Goal: Transaction & Acquisition: Download file/media

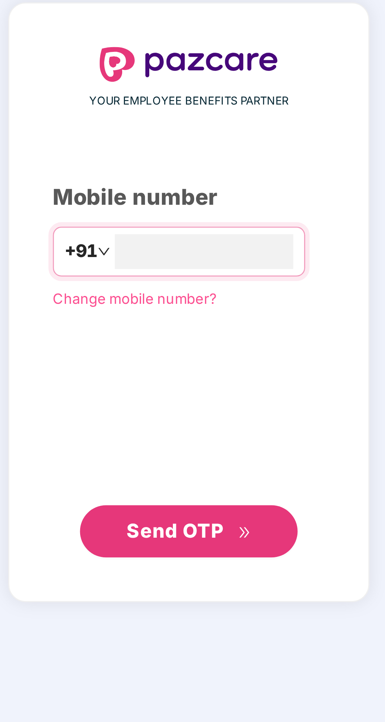
click at [200, 363] on input "number" at bounding box center [198, 357] width 64 height 13
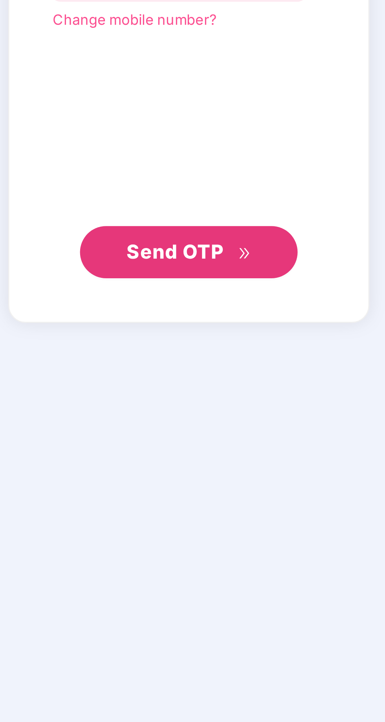
type input "**********"
click at [197, 462] on span "Send OTP" at bounding box center [187, 458] width 35 height 8
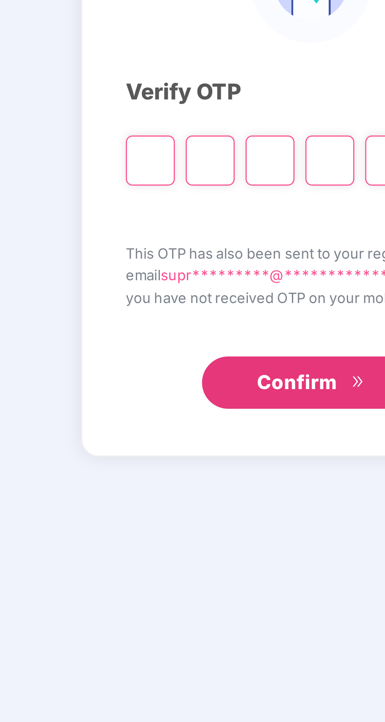
type input "*"
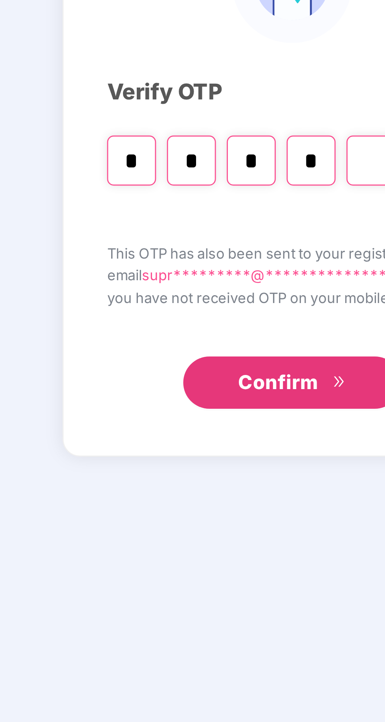
type input "*"
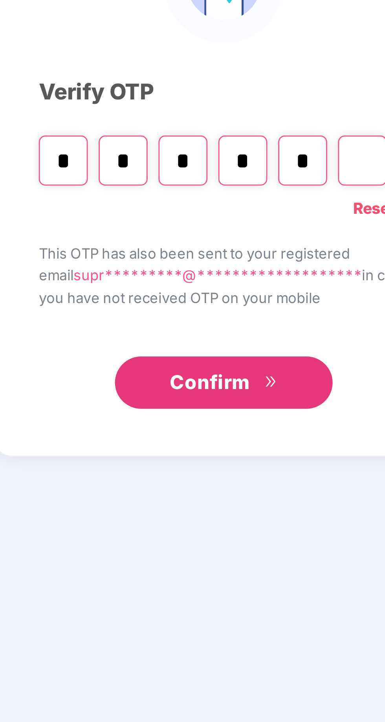
click at [153, 384] on input "*" at bounding box center [156, 375] width 18 height 18
type input "*"
click at [201, 384] on input "*" at bounding box center [200, 375] width 18 height 18
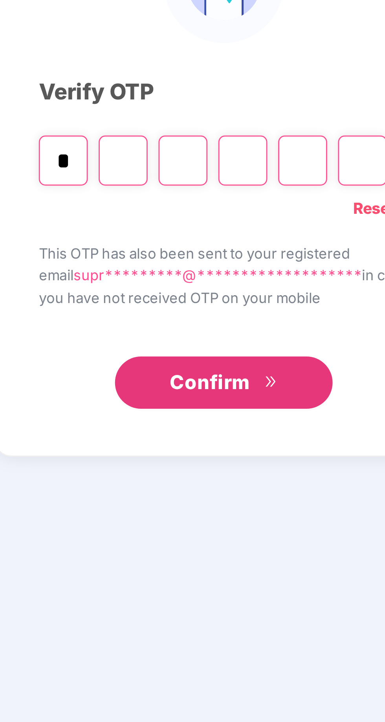
type input "*"
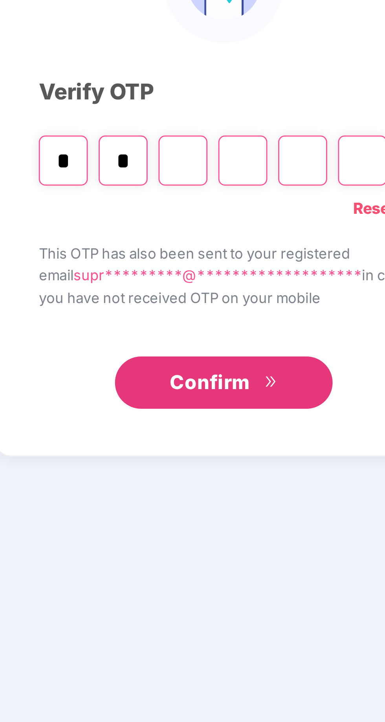
type input "*"
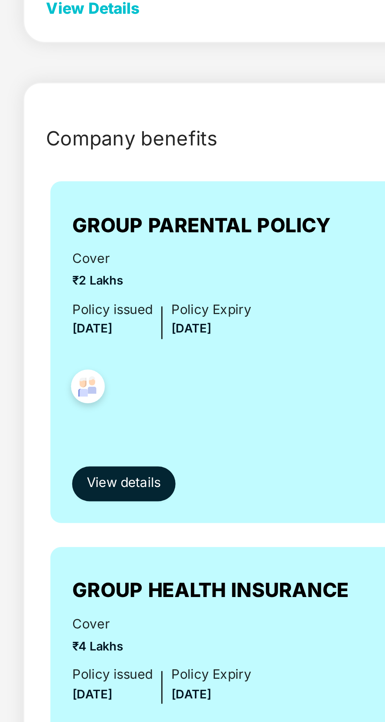
scroll to position [29, 0]
click at [121, 507] on span "View details" at bounding box center [116, 505] width 27 height 7
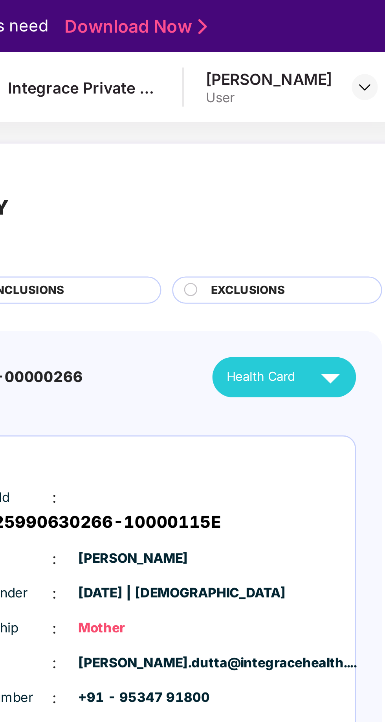
click at [359, 137] on img at bounding box center [359, 136] width 14 height 14
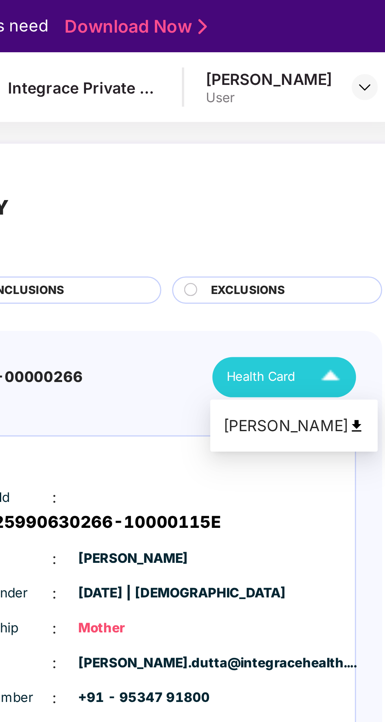
click at [365, 155] on img at bounding box center [368, 154] width 6 height 6
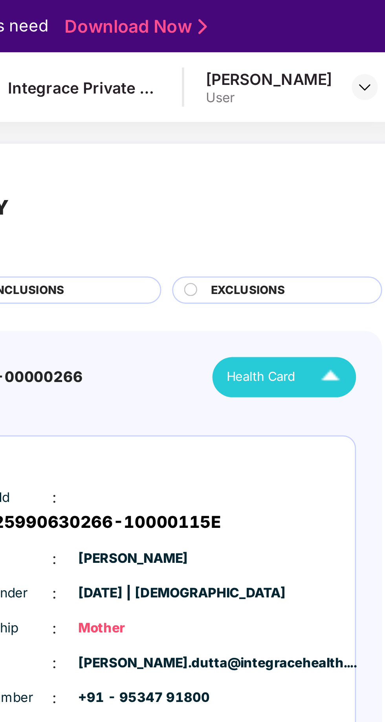
click at [372, 31] on img at bounding box center [371, 31] width 6 height 6
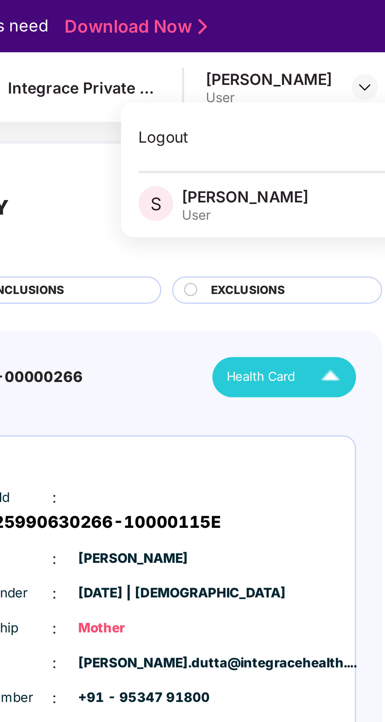
click at [351, 178] on div "Member Id : GMC-25990630266-10000115E" at bounding box center [287, 184] width 136 height 18
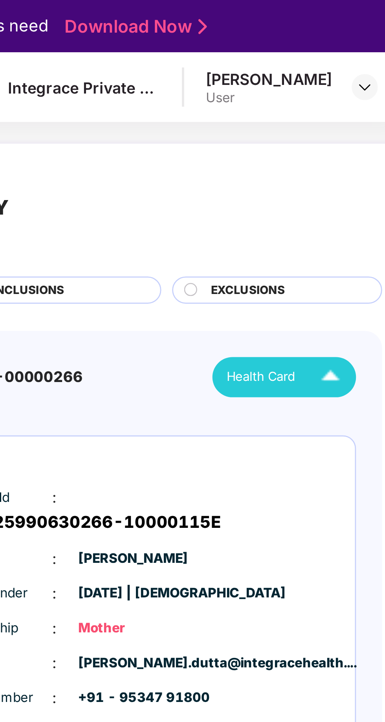
click at [331, 177] on div "Member Id : GMC-25990630266-10000115E" at bounding box center [287, 184] width 136 height 18
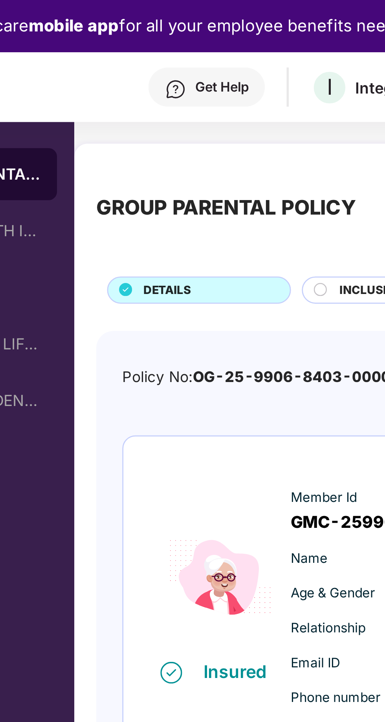
click at [186, 103] on div "DETAILS" at bounding box center [188, 105] width 53 height 7
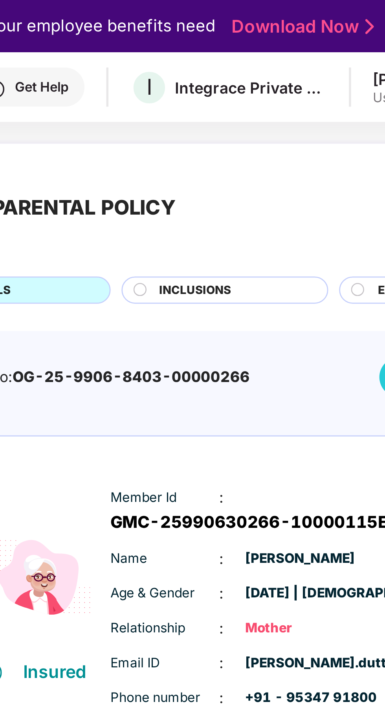
click at [264, 102] on div "INCLUSIONS" at bounding box center [263, 105] width 61 height 7
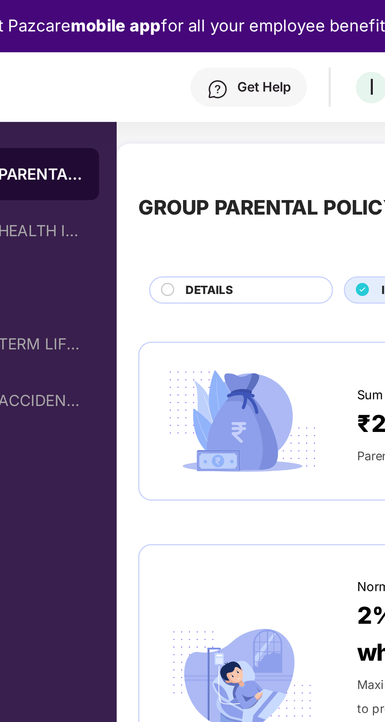
click at [183, 106] on div "DETAILS" at bounding box center [188, 105] width 53 height 7
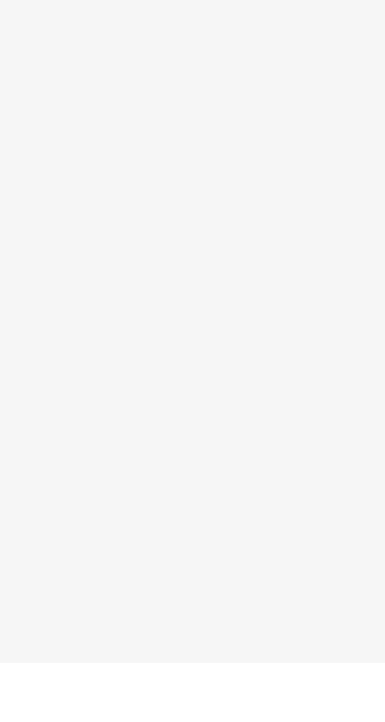
scroll to position [44, 0]
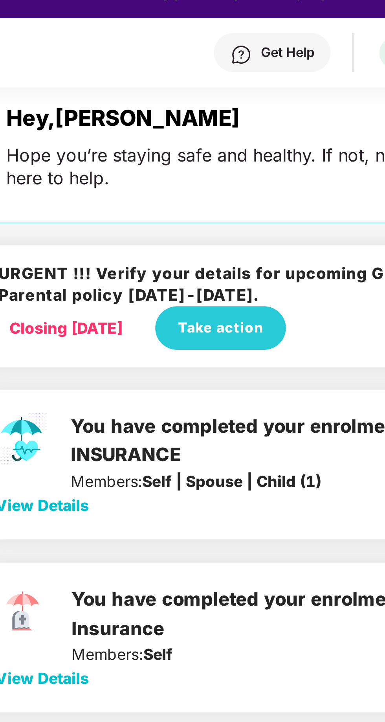
scroll to position [30, 0]
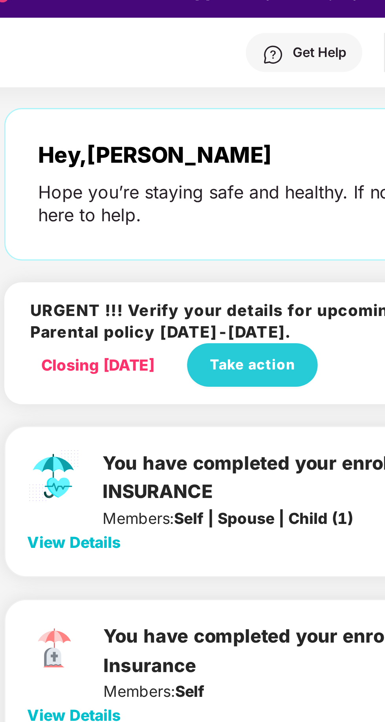
click at [110, 207] on span "View Details" at bounding box center [105, 208] width 34 height 7
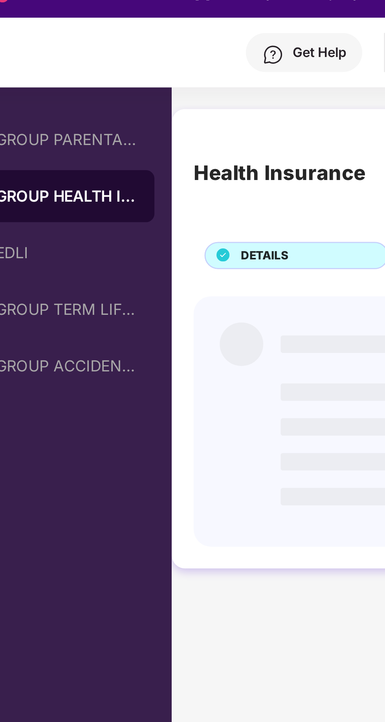
scroll to position [0, 0]
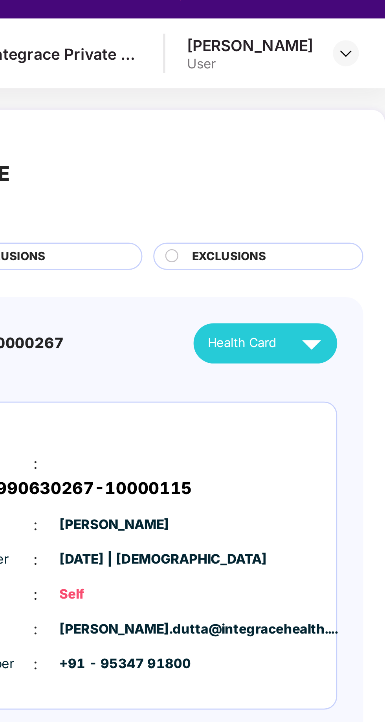
click at [360, 135] on img at bounding box center [359, 136] width 14 height 14
click at [358, 138] on img at bounding box center [359, 136] width 14 height 14
click at [335, 138] on span "Health Card" at bounding box center [333, 136] width 25 height 7
click at [329, 102] on span "EXCLUSIONS" at bounding box center [329, 105] width 27 height 6
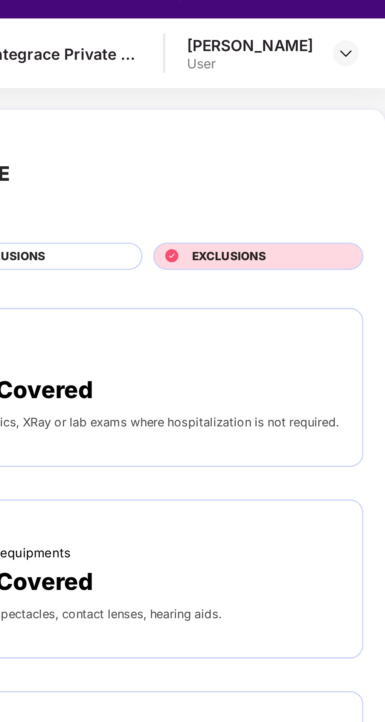
click at [310, 109] on div "EXCLUSIONS" at bounding box center [340, 105] width 76 height 10
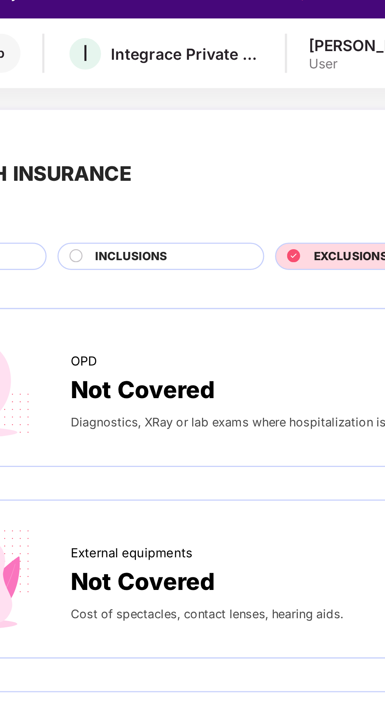
click at [252, 105] on span "INCLUSIONS" at bounding box center [250, 105] width 26 height 6
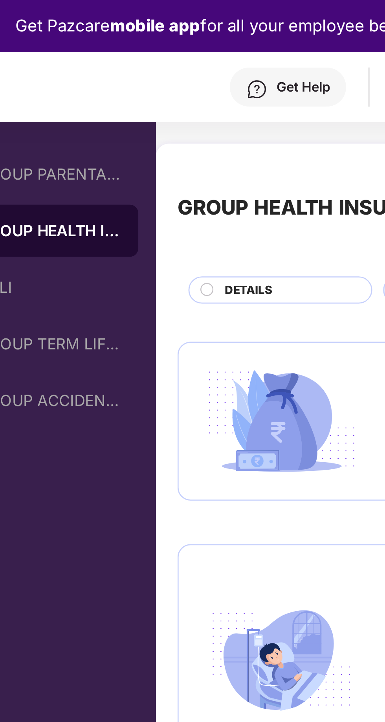
click at [177, 105] on span "DETAILS" at bounding box center [174, 105] width 17 height 6
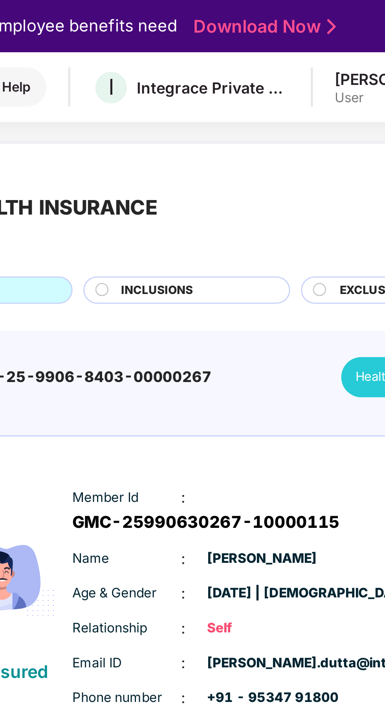
click at [304, 8] on link "Download Now" at bounding box center [287, 10] width 49 height 8
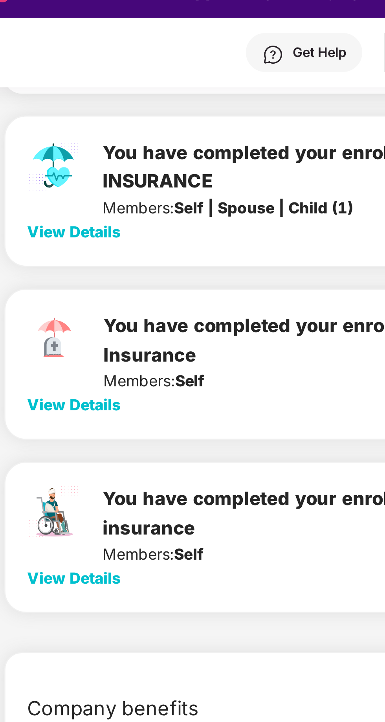
scroll to position [143, 0]
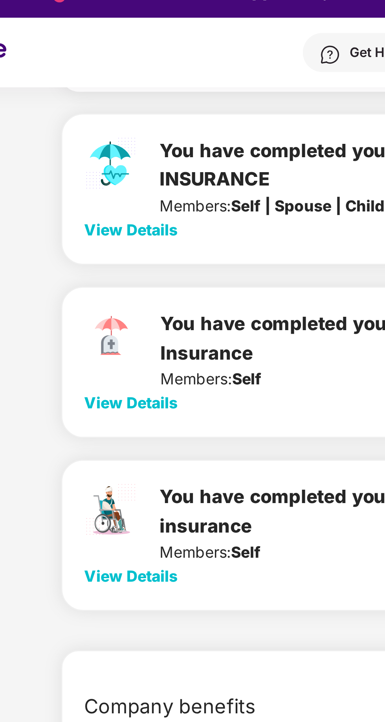
click at [106, 219] on span "View Details" at bounding box center [105, 220] width 34 height 7
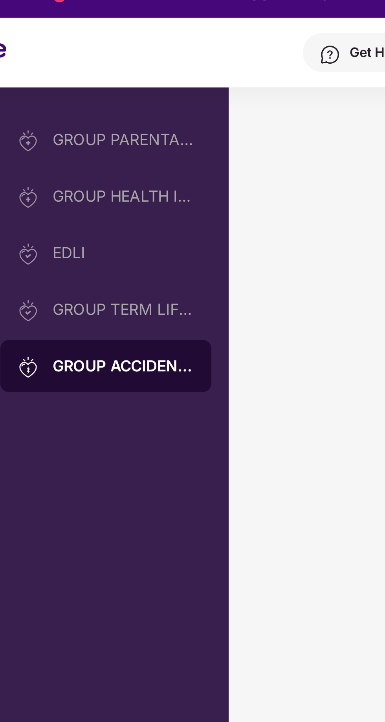
scroll to position [0, 0]
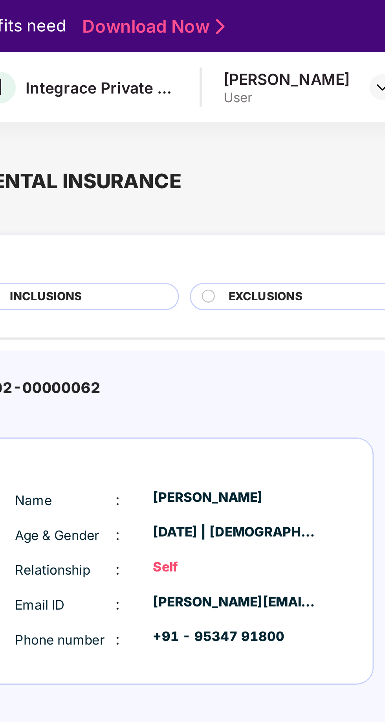
click at [331, 105] on span "EXCLUSIONS" at bounding box center [329, 107] width 27 height 6
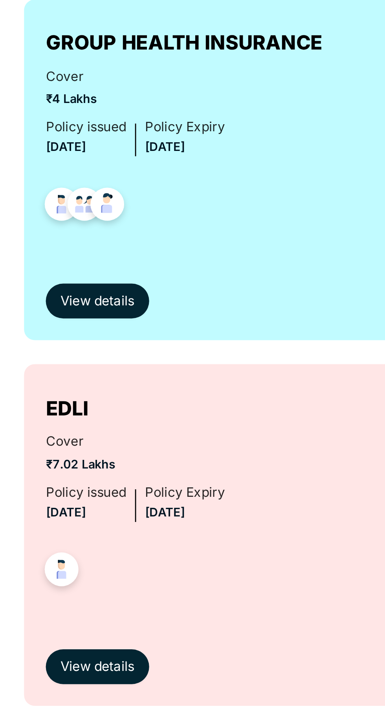
scroll to position [443, 0]
click at [193, 305] on div "Cover ₹7.02 Lakhs Policy issued 01 Oct 2024 Policy Expiry 30 Sept 2025" at bounding box center [220, 302] width 245 height 63
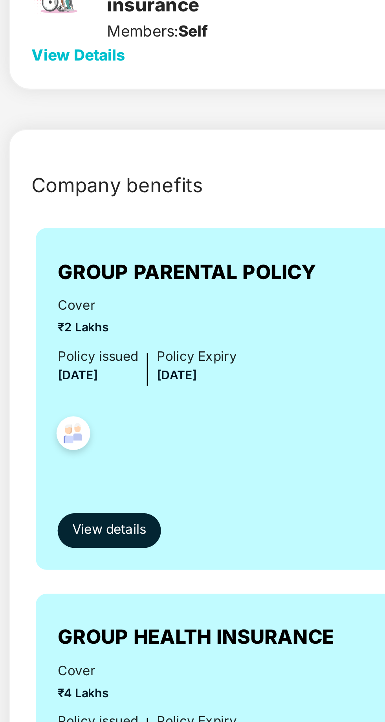
scroll to position [201, 0]
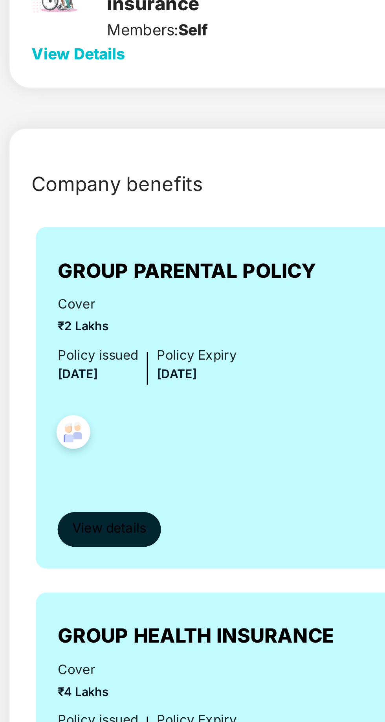
click at [123, 331] on span "View details" at bounding box center [116, 333] width 27 height 7
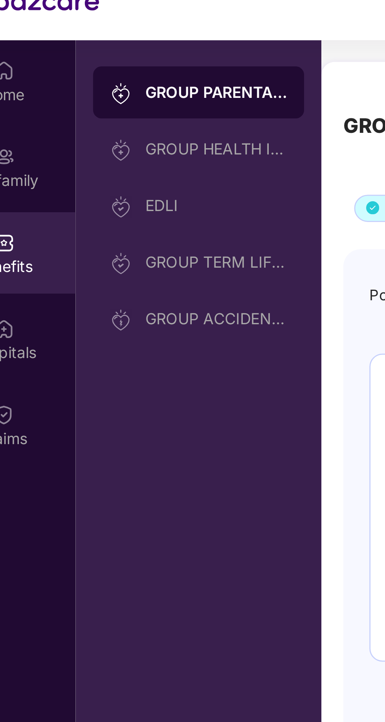
scroll to position [26, 0]
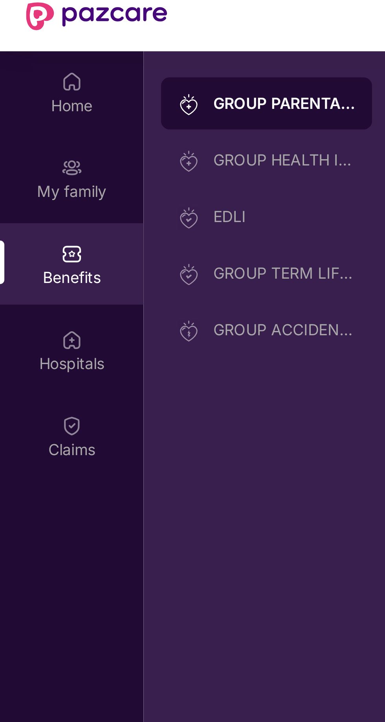
click at [29, 62] on img at bounding box center [26, 61] width 8 height 8
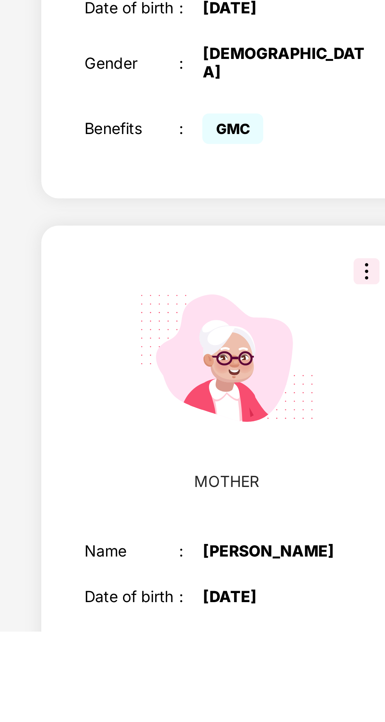
scroll to position [44, 0]
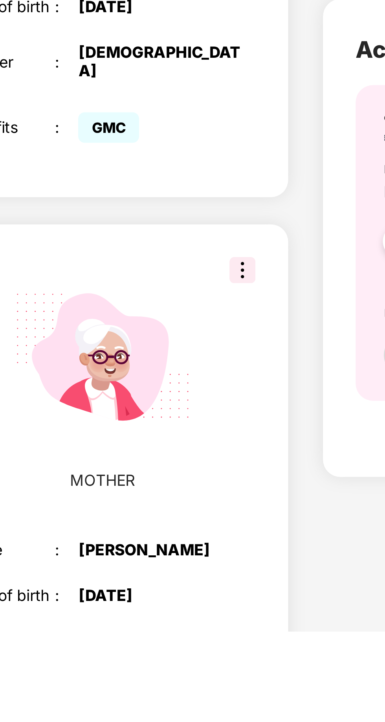
click at [199, 587] on img at bounding box center [195, 591] width 9 height 9
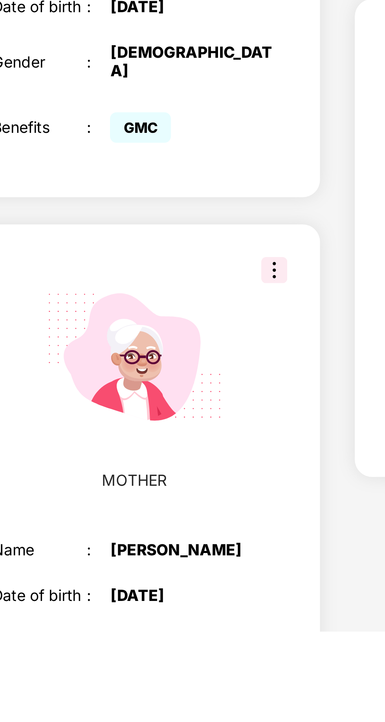
click at [199, 587] on img at bounding box center [195, 591] width 9 height 9
click at [221, 722] on div "Health Cover cover ₹2 Lakhs Policy issued 07 Oct 2024 Policy Expiry 06 Oct 2025…" at bounding box center [292, 266] width 147 height 1044
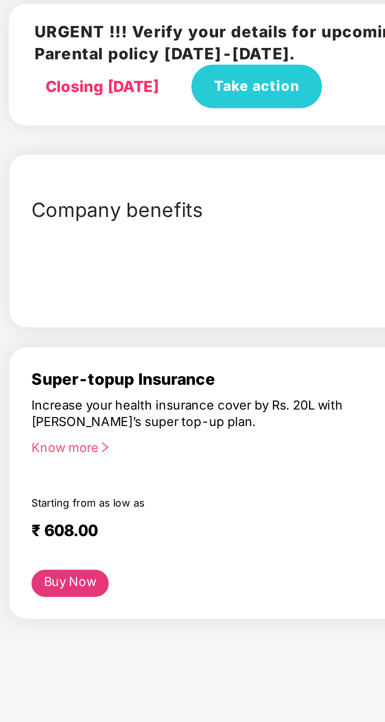
scroll to position [0, 0]
